Goal: Task Accomplishment & Management: Manage account settings

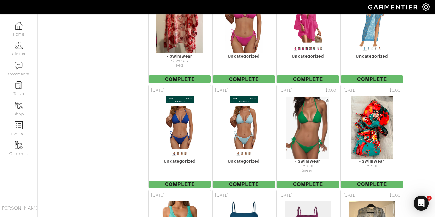
scroll to position [5036, 0]
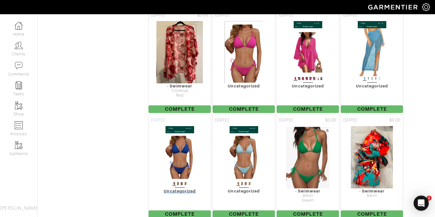
click at [177, 126] on img at bounding box center [179, 157] width 29 height 63
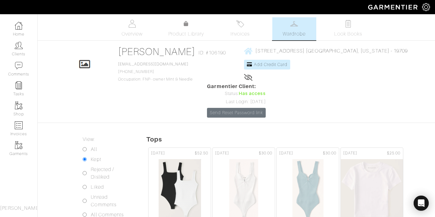
scroll to position [5036, 0]
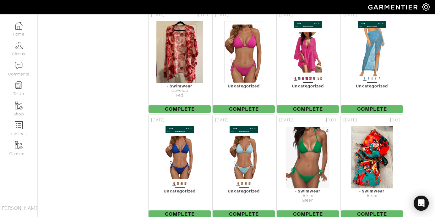
click at [373, 30] on img at bounding box center [372, 52] width 29 height 63
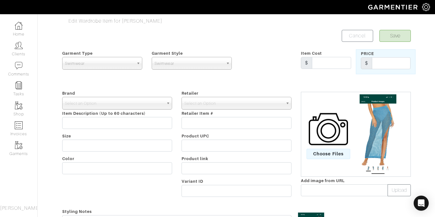
click at [382, 133] on img at bounding box center [378, 134] width 43 height 80
click at [391, 106] on img at bounding box center [378, 134] width 43 height 80
click at [360, 36] on link "Cancel" at bounding box center [357, 36] width 31 height 12
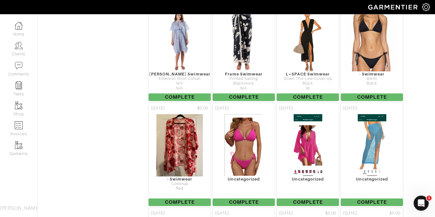
scroll to position [4895, 0]
